Goal: Task Accomplishment & Management: Use online tool/utility

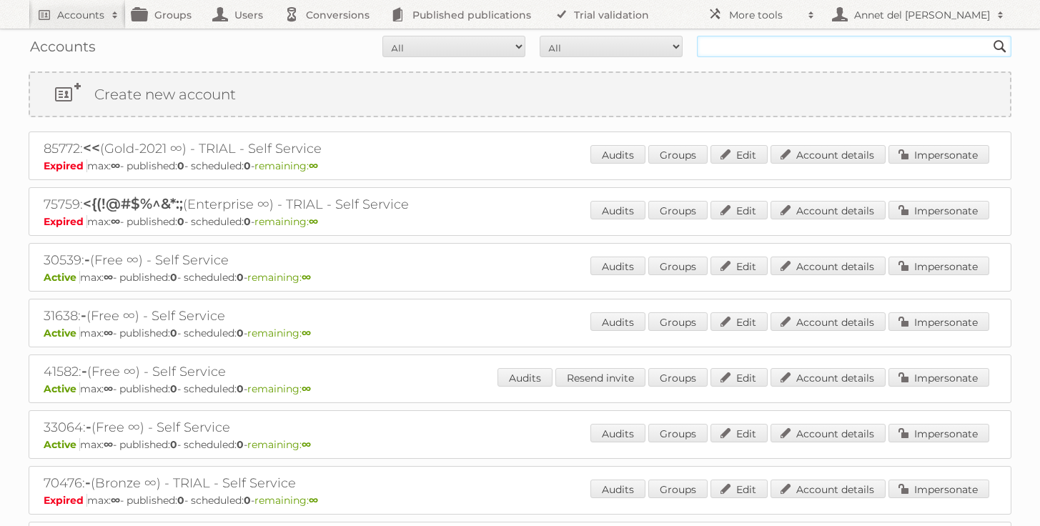
click at [821, 56] on input "text" at bounding box center [854, 46] width 314 height 21
paste input "sette@blankpagecollective.co"
type input "sette@blankpagecollective.co"
click at [989, 36] on input "Search" at bounding box center [999, 46] width 21 height 21
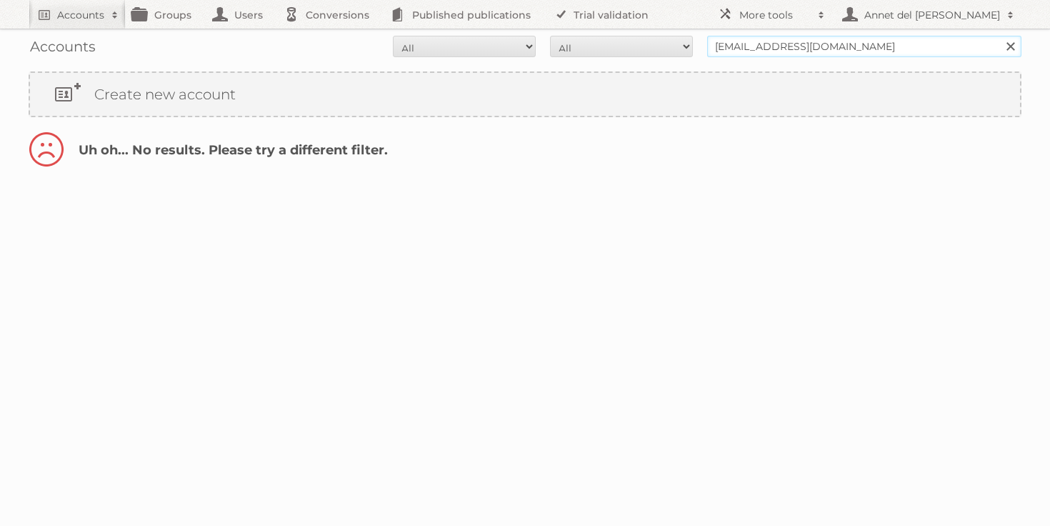
drag, startPoint x: 742, startPoint y: 45, endPoint x: 696, endPoint y: 43, distance: 46.5
click at [696, 44] on form "All Active Expired Pending All Paid Trials Self service sette@blankpagecollecti…" at bounding box center [525, 46] width 993 height 21
type input "@blankpagecollective.co"
click at [1000, 36] on input "Search" at bounding box center [1010, 46] width 21 height 21
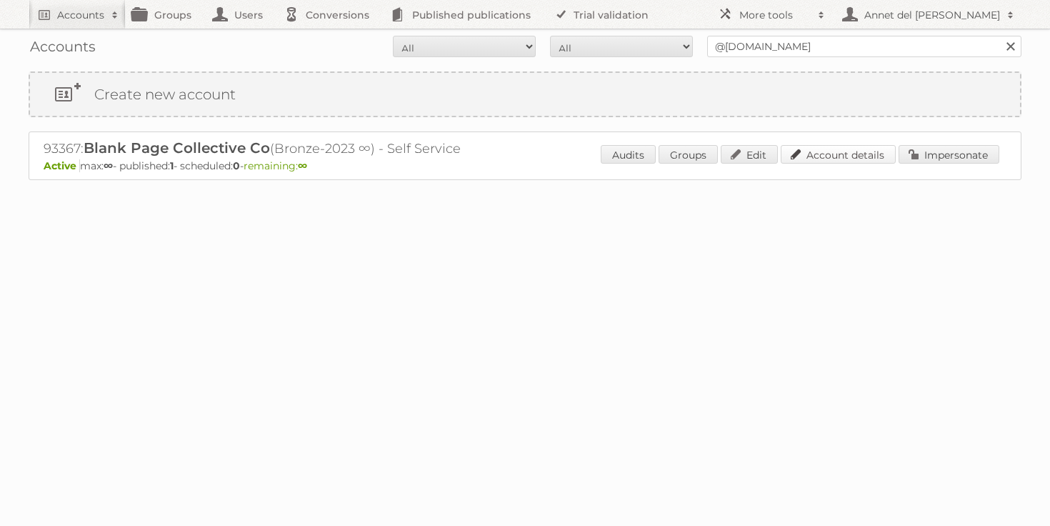
click at [849, 153] on link "Account details" at bounding box center [838, 154] width 115 height 19
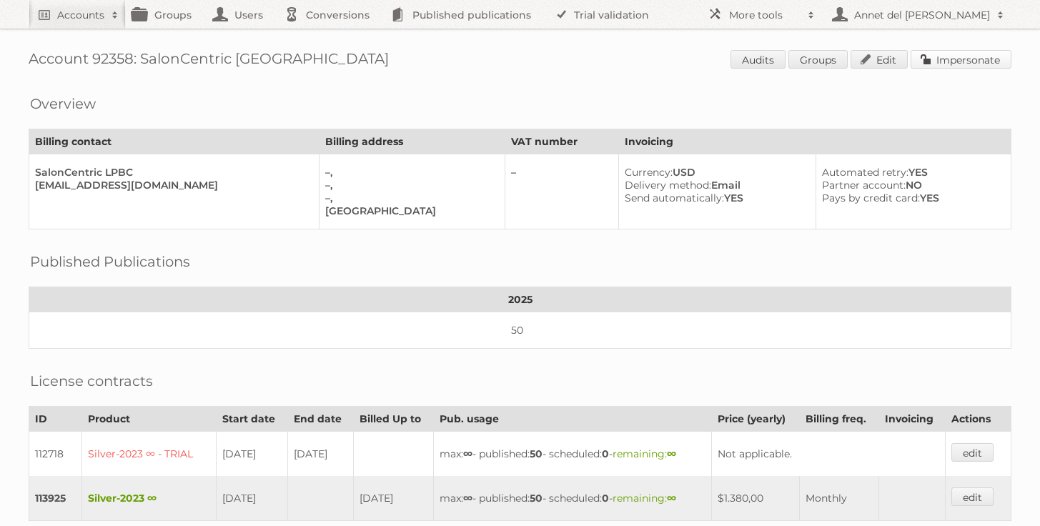
click at [950, 66] on link "Impersonate" at bounding box center [960, 59] width 101 height 19
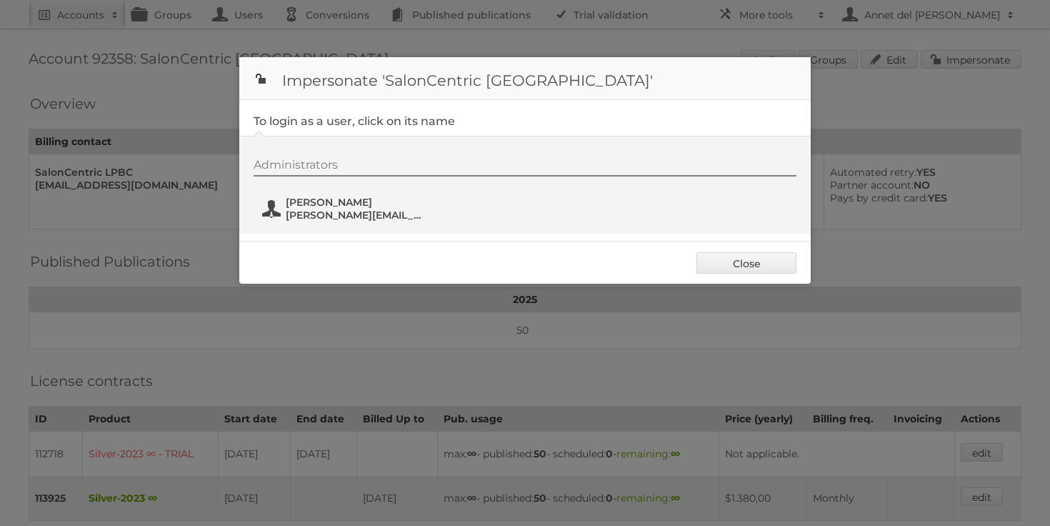
click at [352, 206] on span "[PERSON_NAME]" at bounding box center [355, 202] width 139 height 13
